Goal: Information Seeking & Learning: Check status

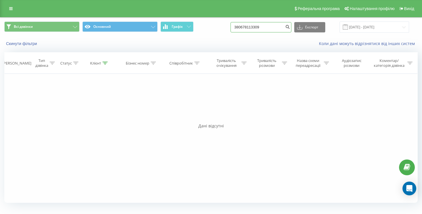
click at [278, 27] on input "380678113309" at bounding box center [261, 27] width 61 height 10
paste input "969848704"
type input "380969848704"
click at [284, 28] on input "380969848704" at bounding box center [261, 27] width 61 height 10
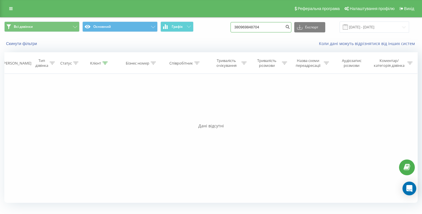
click at [284, 28] on input "380969848704" at bounding box center [261, 27] width 61 height 10
paste input "74936651"
type input "380974936651"
